Goal: Task Accomplishment & Management: Complete application form

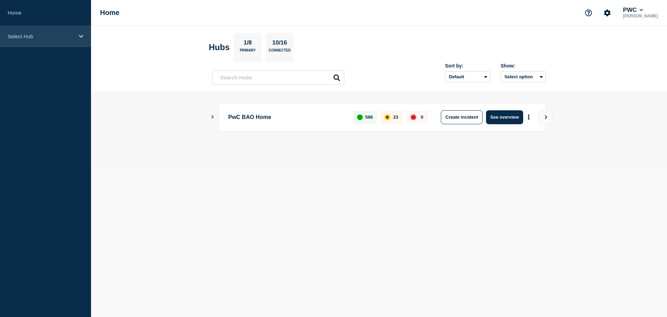
click at [48, 41] on div "Select Hub" at bounding box center [45, 36] width 91 height 21
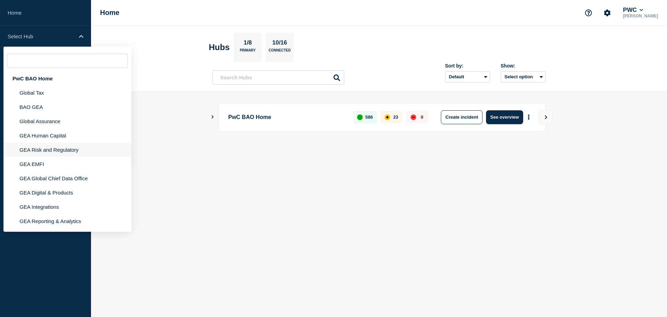
click at [72, 150] on li "GEA Risk and Regulatory" at bounding box center [67, 149] width 128 height 14
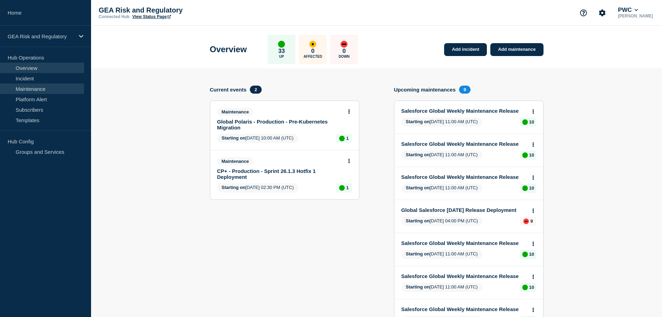
click at [39, 91] on link "Maintenance" at bounding box center [42, 88] width 84 height 10
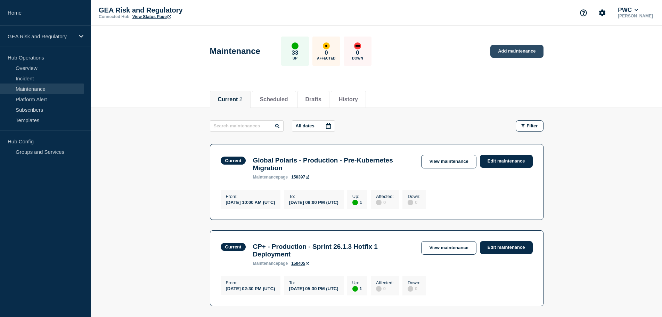
click at [521, 52] on link "Add maintenance" at bounding box center [516, 51] width 53 height 13
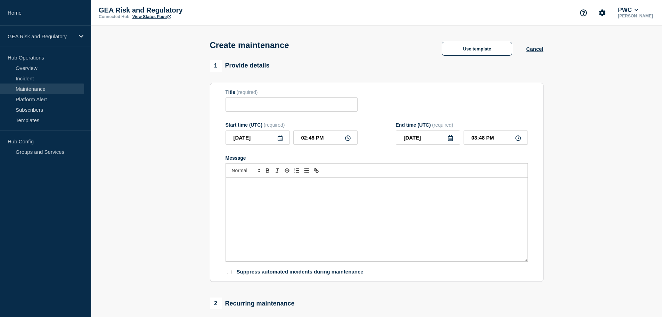
click at [324, 217] on div "Message" at bounding box center [377, 219] width 302 height 83
paste div "Message"
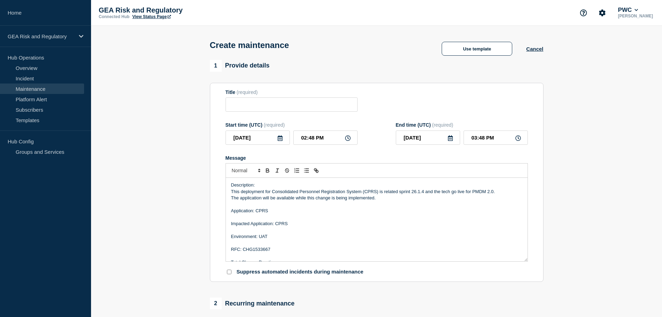
scroll to position [23, 0]
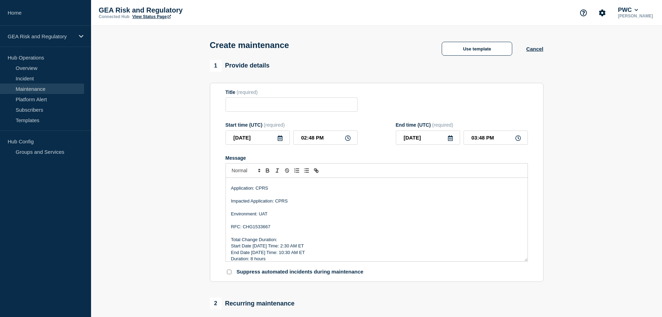
click at [262, 216] on p "Environment: UAT" at bounding box center [376, 214] width 291 height 6
click at [262, 227] on p "RFC: CHG1533667" at bounding box center [376, 226] width 291 height 6
drag, startPoint x: 261, startPoint y: 247, endPoint x: 253, endPoint y: 247, distance: 8.3
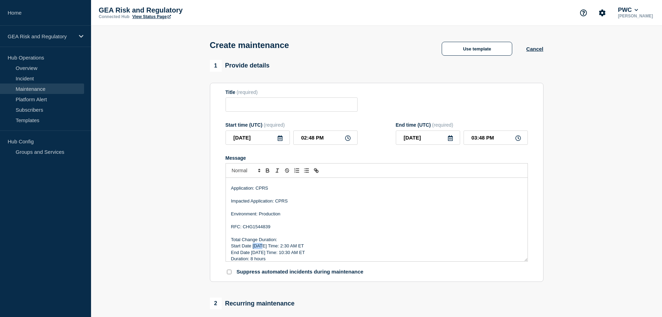
click at [253, 247] on p "Start Date [DATE] Time: 2:30 AM ET" at bounding box center [376, 246] width 291 height 6
click at [286, 253] on p "End Date [DATE] Time: 10:30 AM ET" at bounding box center [376, 252] width 291 height 6
click at [252, 261] on div "Description: This deployment for Consolidated Personnel Registration System (CP…" at bounding box center [377, 219] width 302 height 83
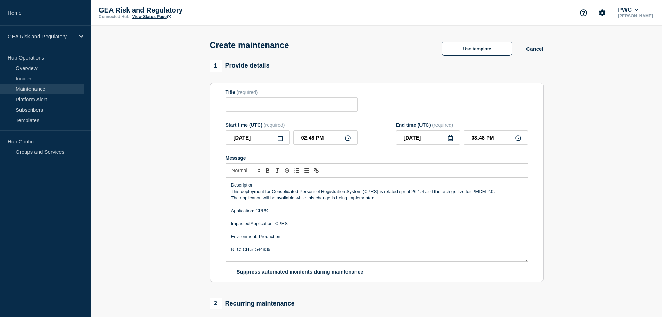
click at [404, 193] on p "This deployment for Consolidated Personnel Registration System (CPRS) is relate…" at bounding box center [376, 191] width 291 height 6
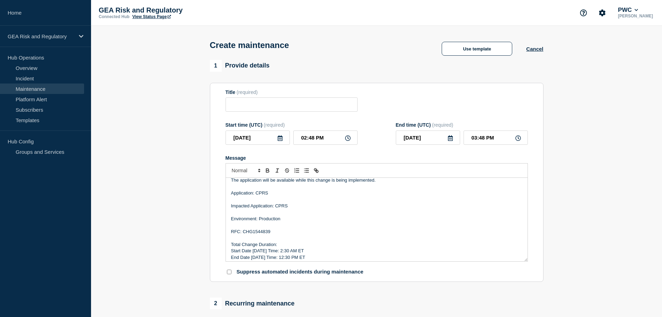
scroll to position [27, 0]
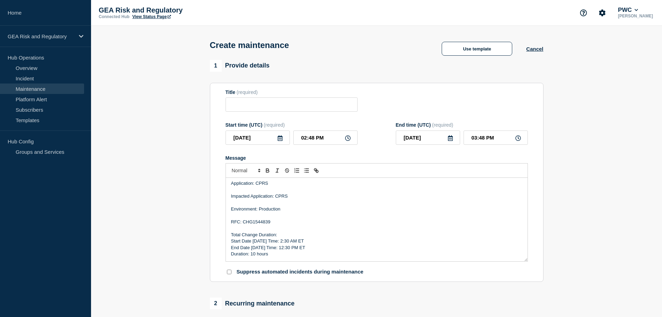
click at [283, 141] on icon at bounding box center [280, 138] width 6 height 6
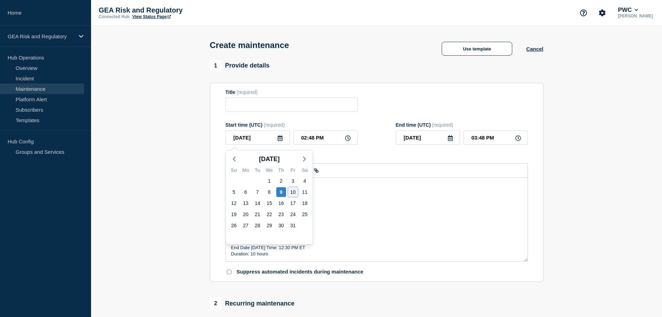
click at [292, 189] on div "10" at bounding box center [293, 192] width 10 height 10
type input "[DATE]"
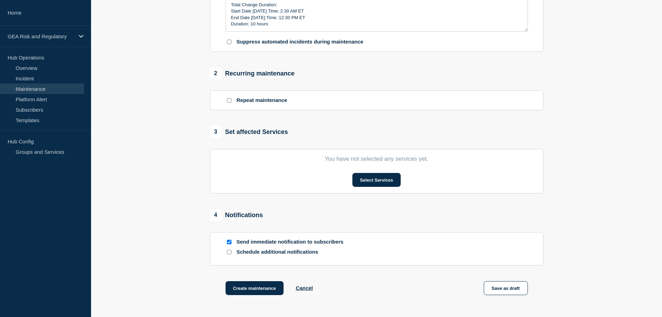
scroll to position [289, 0]
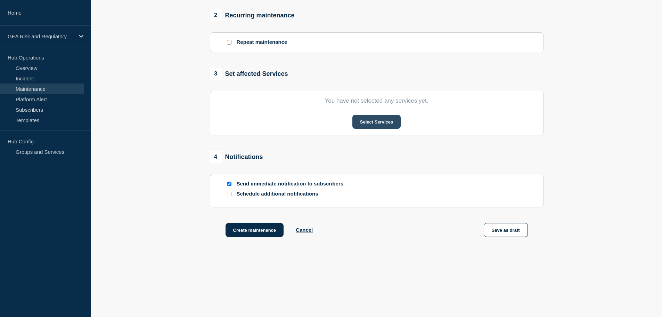
click at [366, 124] on button "Select Services" at bounding box center [376, 122] width 48 height 14
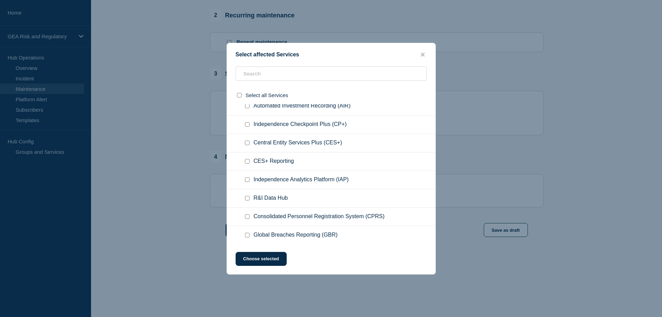
scroll to position [58, 0]
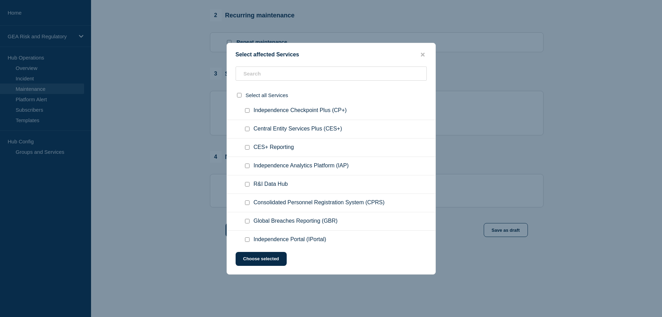
click at [246, 203] on input "Consolidated Personnel Registration System (CPRS) checkbox" at bounding box center [247, 202] width 5 height 5
checkbox input "true"
click at [262, 262] on button "Choose selected" at bounding box center [261, 259] width 51 height 14
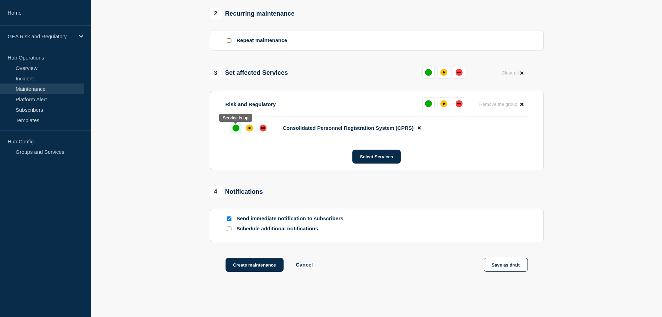
click at [238, 128] on div "up" at bounding box center [235, 127] width 7 height 7
click at [34, 254] on aside "Home GEA Risk and Regulatory Hub Operations Overview Incident Maintenance Platf…" at bounding box center [45, 158] width 91 height 317
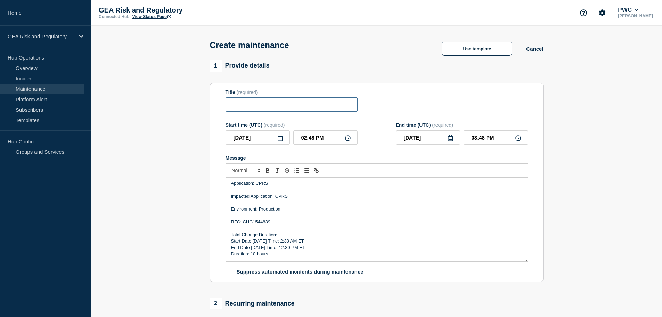
click at [249, 103] on input "Title" at bounding box center [292, 104] width 132 height 14
paste input "CPRS - UAT - Sprint 26.1.4 Deployment"
click at [258, 106] on input "CPRS - UAT - Sprint 26.1.4 Deployment" at bounding box center [292, 104] width 132 height 14
click at [293, 106] on input "CPRS - Production - Sprint 26.1.4 Deployment" at bounding box center [292, 104] width 132 height 14
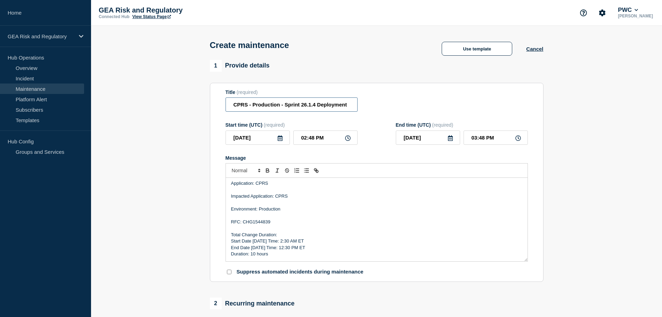
click at [293, 106] on input "CPRS - Production - Sprint 26.1.4 Deployment" at bounding box center [292, 104] width 132 height 14
type input "CPRS - Production - Release 26.1.4 Deployment"
click at [299, 140] on input "02:48 PM" at bounding box center [325, 137] width 64 height 14
type input "06:48 PM"
type input "07:48 PM"
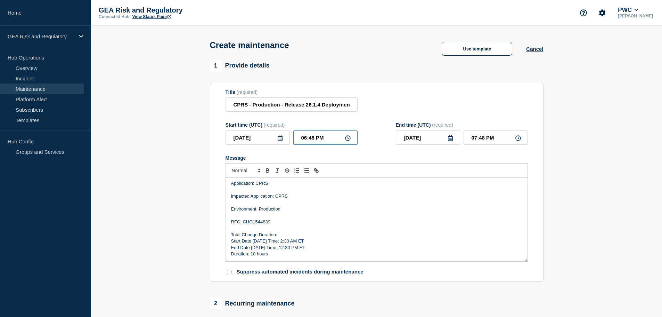
type input "06:38 PM"
type input "07:38 PM"
type input "06:30 PM"
type input "07:30 PM"
type input "06:30 AM"
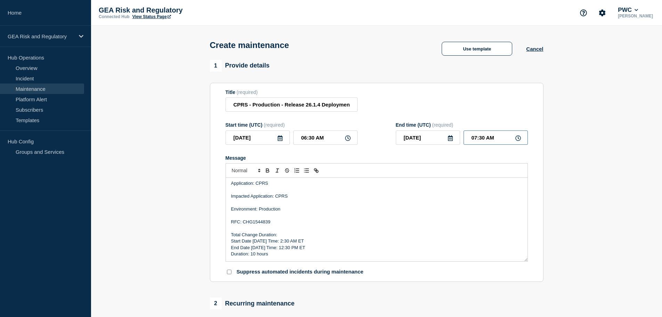
click at [466, 141] on input "07:30 AM" at bounding box center [496, 137] width 64 height 14
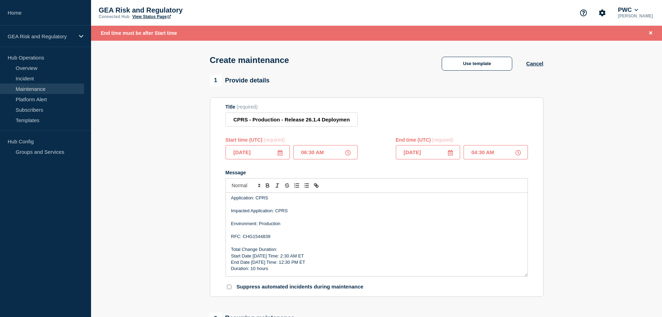
type input "04:30 PM"
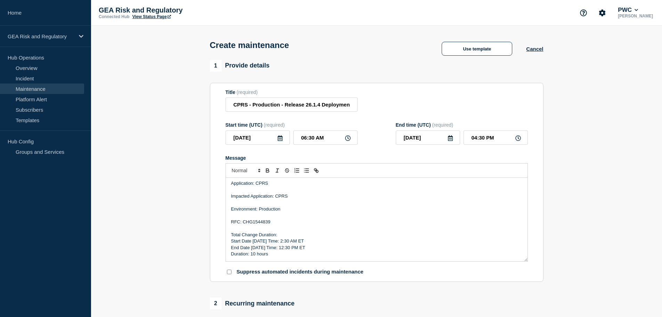
click at [346, 209] on p "Environment: Production" at bounding box center [376, 209] width 291 height 6
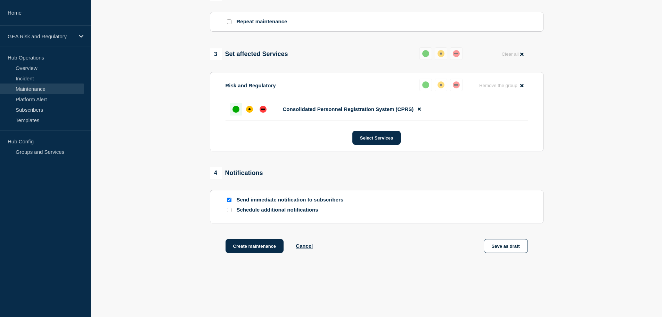
scroll to position [326, 0]
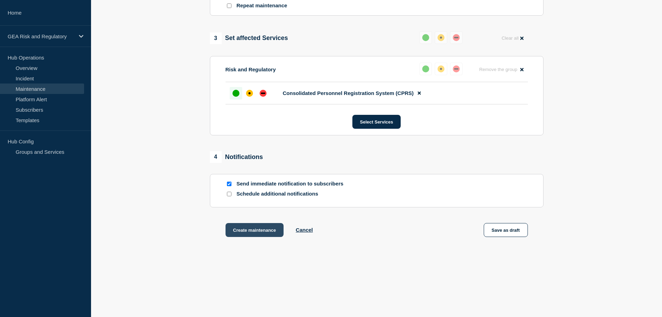
click at [261, 232] on button "Create maintenance" at bounding box center [255, 230] width 58 height 14
